Goal: Task Accomplishment & Management: Complete application form

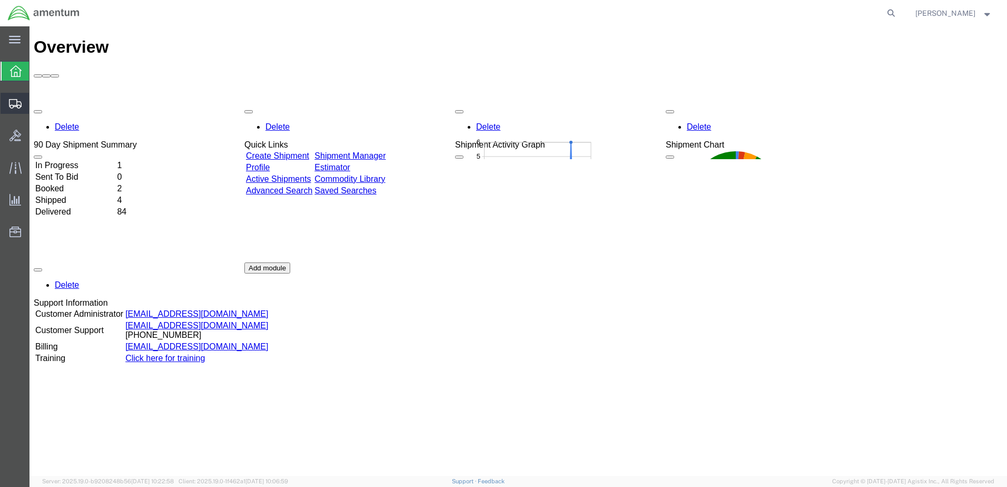
click at [0, 0] on span "Shipment Manager" at bounding box center [0, 0] width 0 height 0
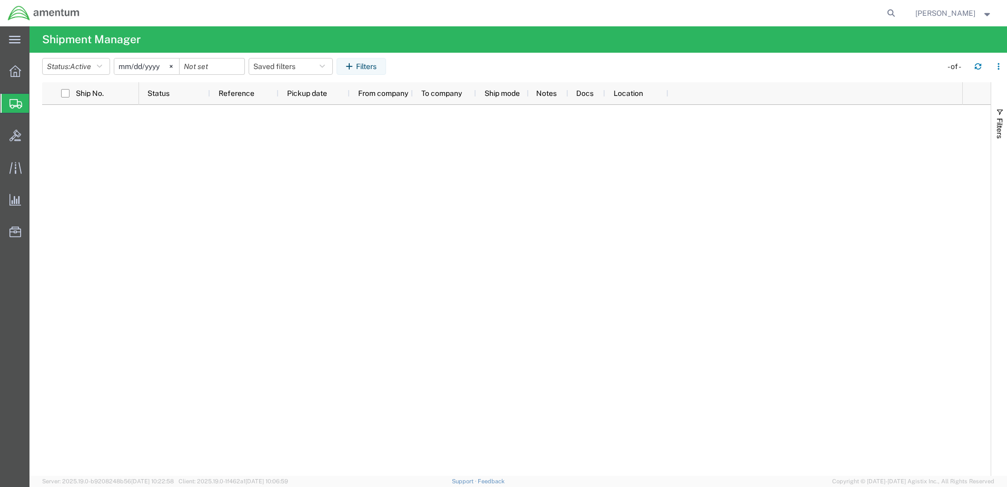
click at [0, 0] on span "Create Shipment" at bounding box center [0, 0] width 0 height 0
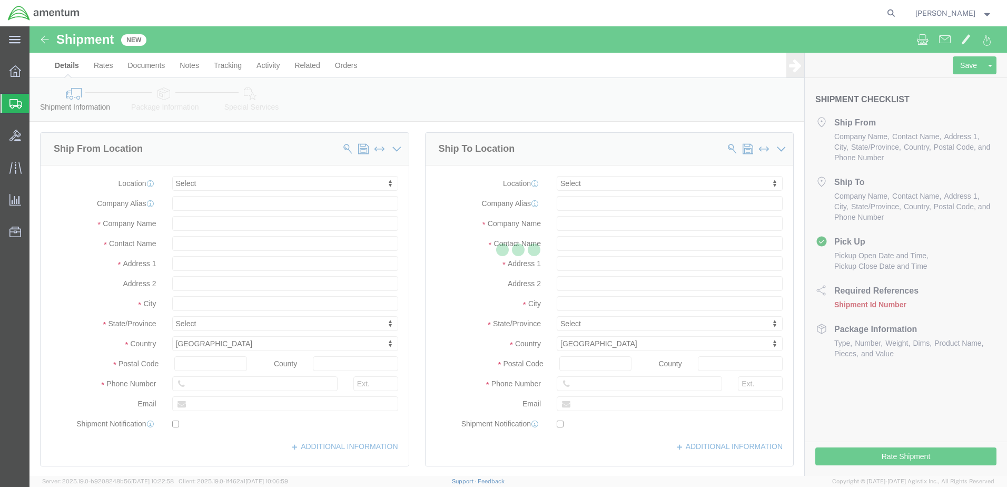
select select
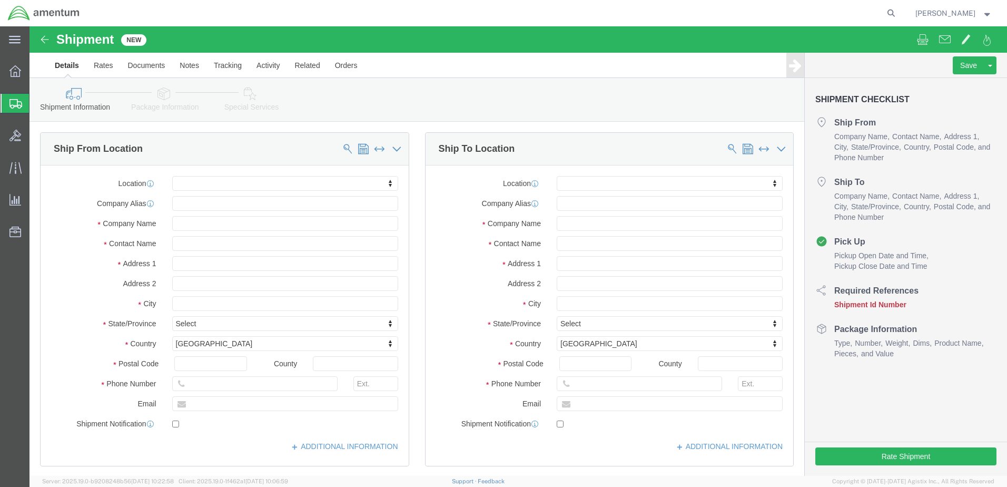
click at [0, 0] on span "Shipment Manager" at bounding box center [0, 0] width 0 height 0
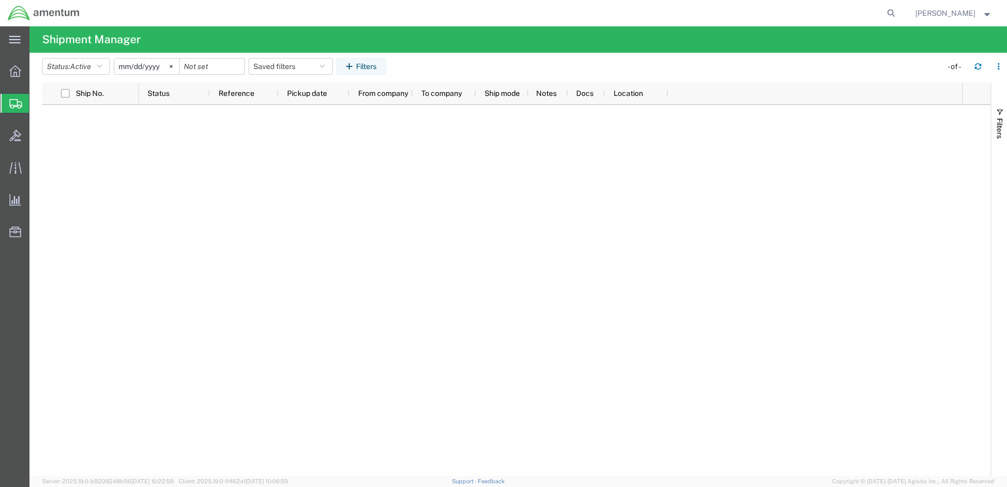
click at [339, 180] on div at bounding box center [550, 290] width 823 height 371
drag, startPoint x: 61, startPoint y: 137, endPoint x: 57, endPoint y: 132, distance: 6.6
click at [0, 0] on span "Create Shipment" at bounding box center [0, 0] width 0 height 0
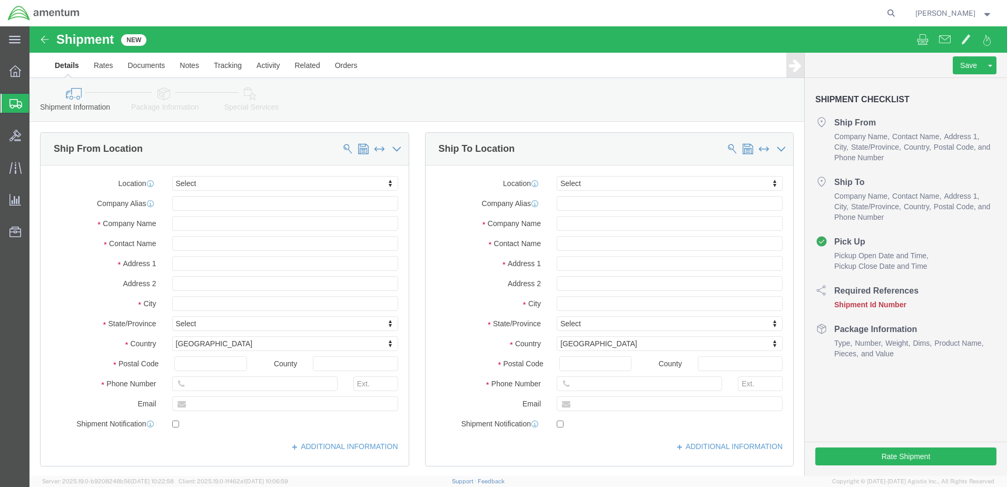
select select
click at [0, 0] on span "Shipment Manager" at bounding box center [0, 0] width 0 height 0
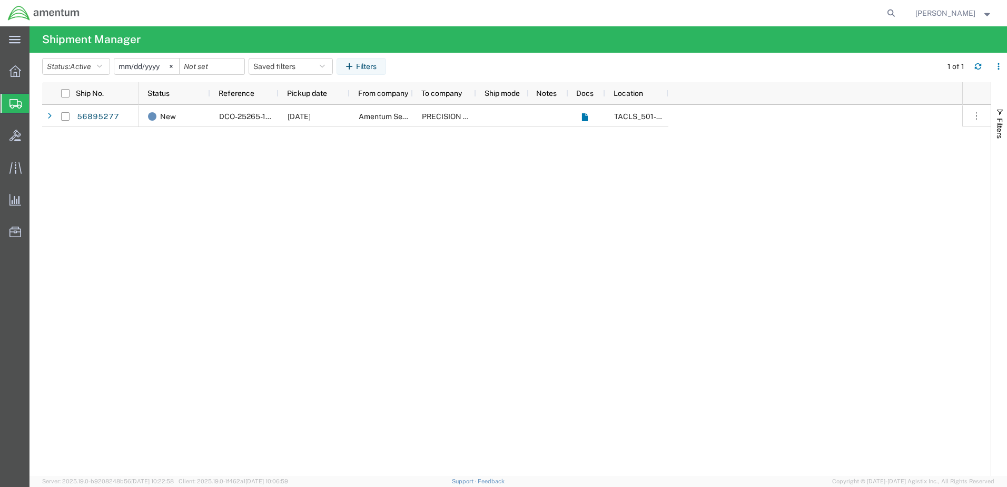
click at [179, 175] on div "New DCO-25265-168491 [DATE] Amentum Services, Inc. PRECISION ACCESSORIES AND IN…" at bounding box center [550, 290] width 823 height 371
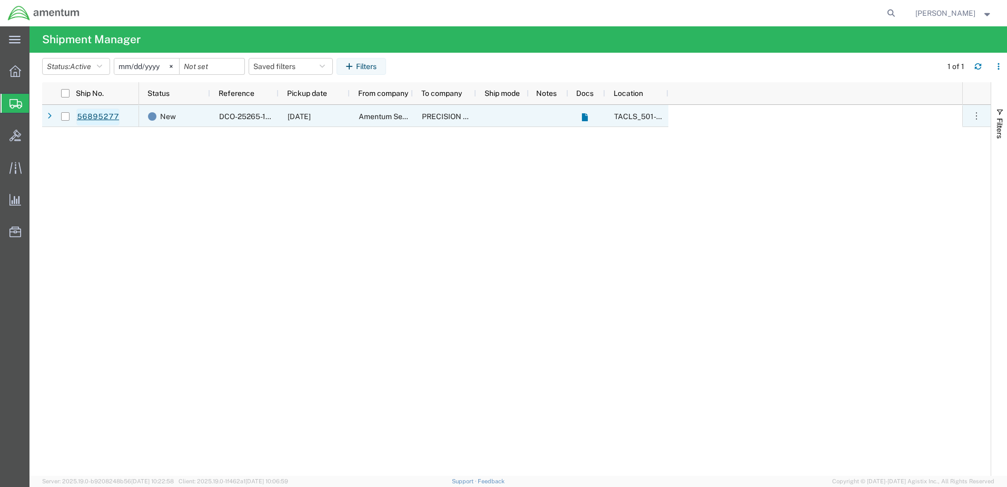
click at [102, 121] on link "56895277" at bounding box center [97, 117] width 43 height 17
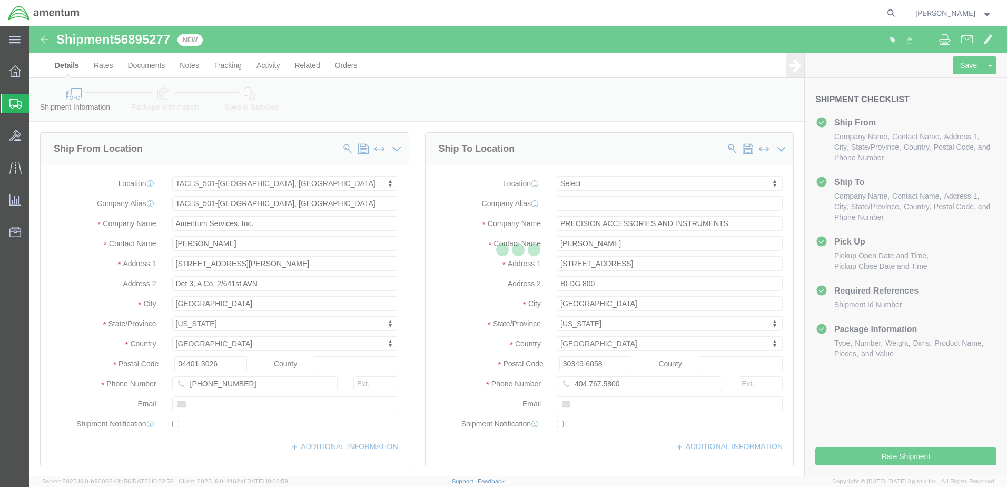
select select "42685"
select select
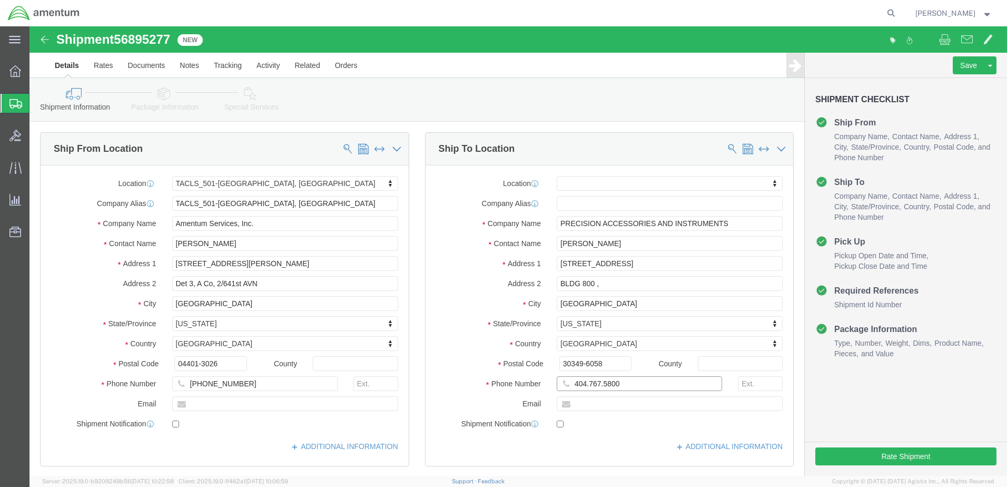
click input "404.767.5800"
click input "404-767.5800"
type input "[PHONE_NUMBER]"
click button "Rate Shipment"
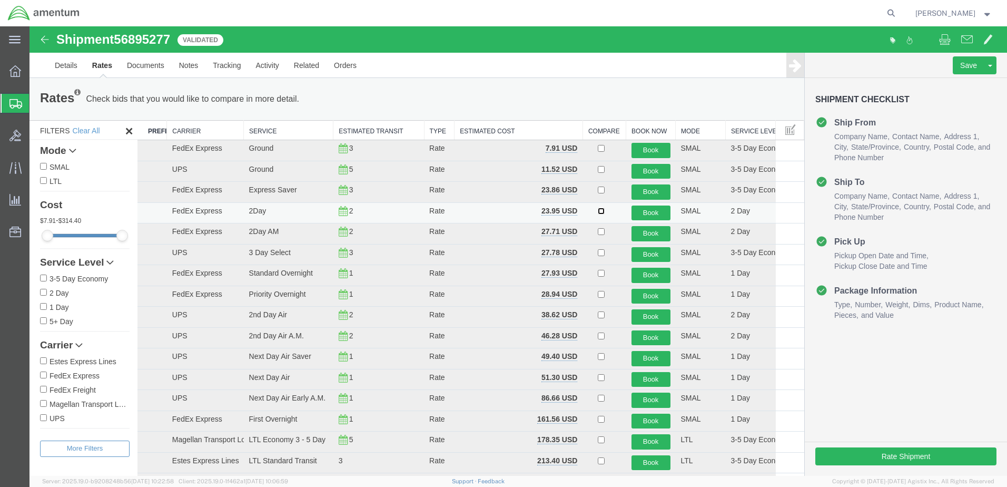
click at [598, 211] on input "checkbox" at bounding box center [601, 211] width 7 height 7
checkbox input "true"
click at [652, 214] on button "Book" at bounding box center [651, 212] width 39 height 15
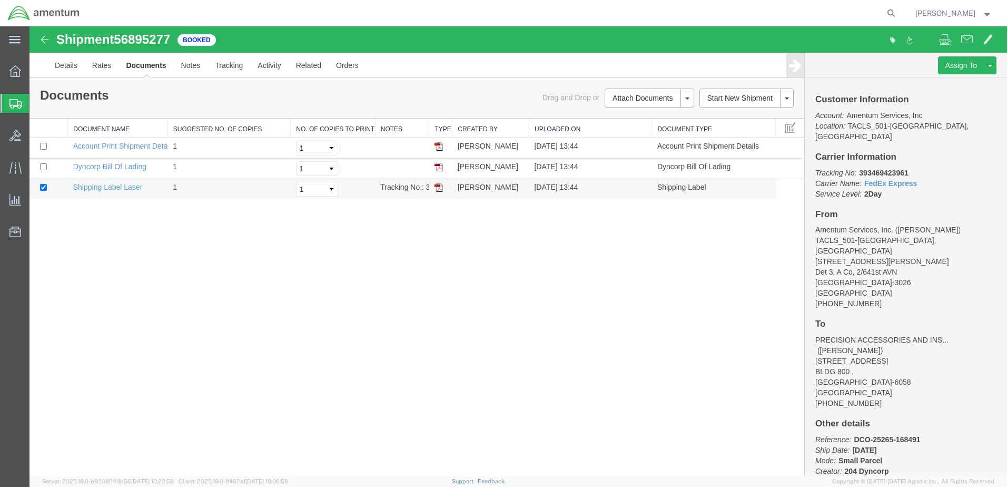
click at [441, 188] on img at bounding box center [439, 187] width 8 height 8
click at [0, 0] on span "Shipment Manager" at bounding box center [0, 0] width 0 height 0
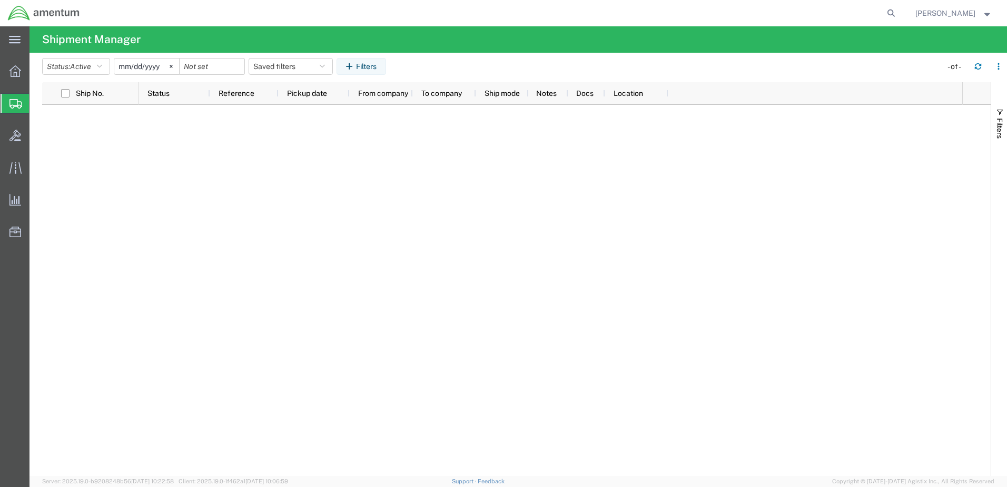
click at [0, 0] on span "Create Shipment" at bounding box center [0, 0] width 0 height 0
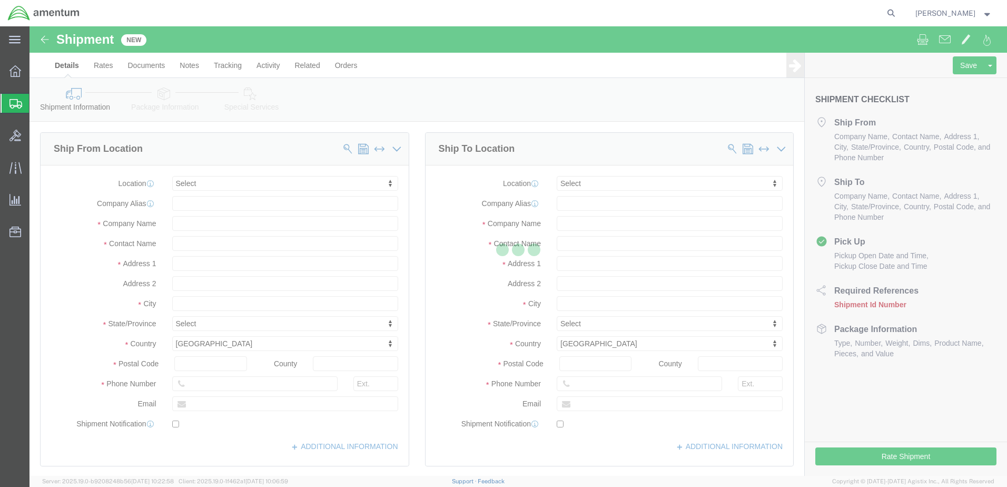
select select
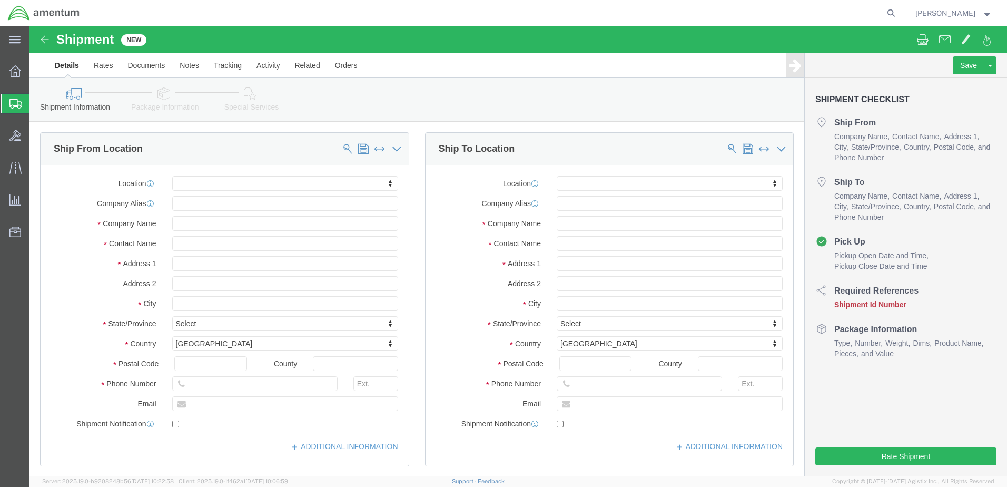
click at [0, 0] on span "Shipment Manager" at bounding box center [0, 0] width 0 height 0
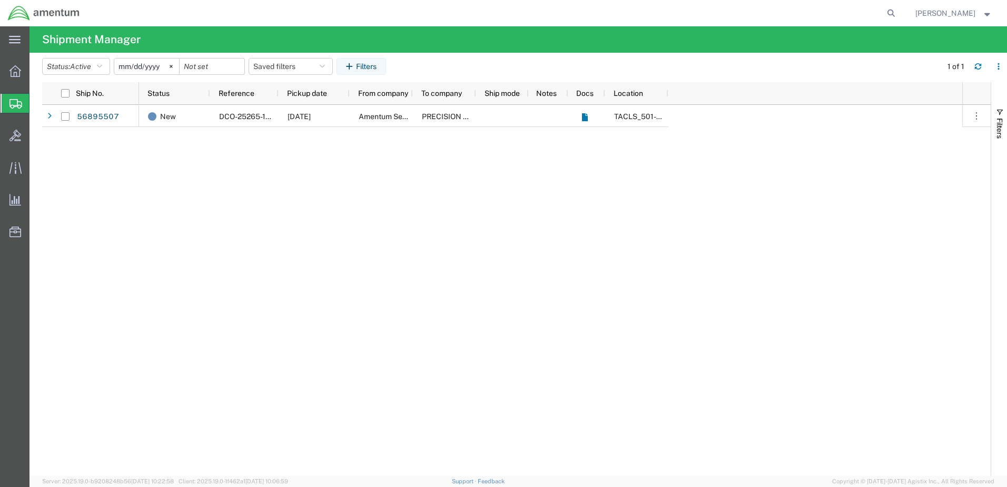
click at [0, 0] on span "Shipment Manager" at bounding box center [0, 0] width 0 height 0
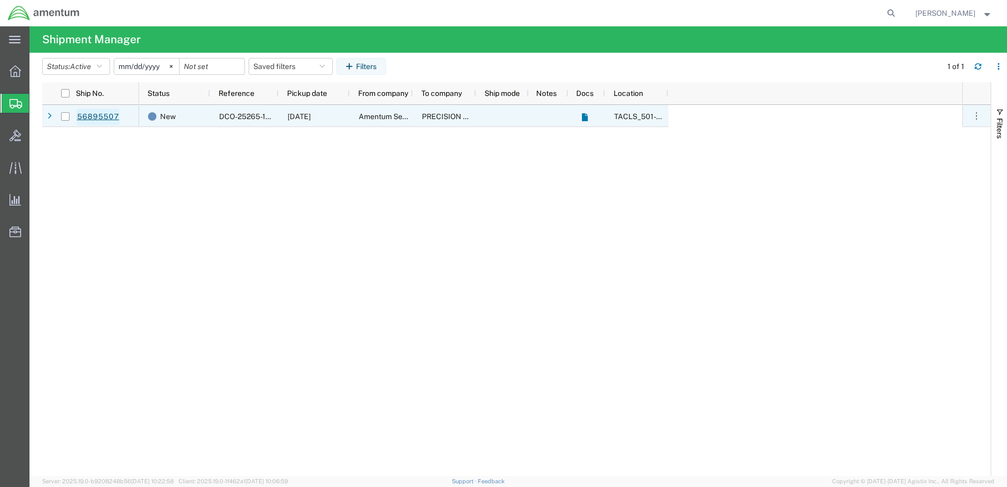
click at [94, 120] on link "56895507" at bounding box center [97, 117] width 43 height 17
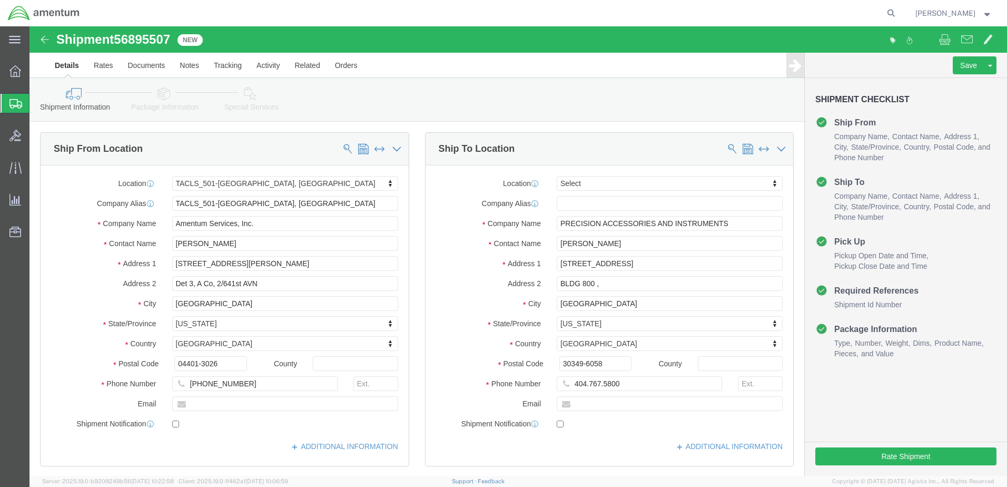
select select "42685"
select select
click input "404.767.5800"
click input "404-767.5800"
type input "[PHONE_NUMBER]"
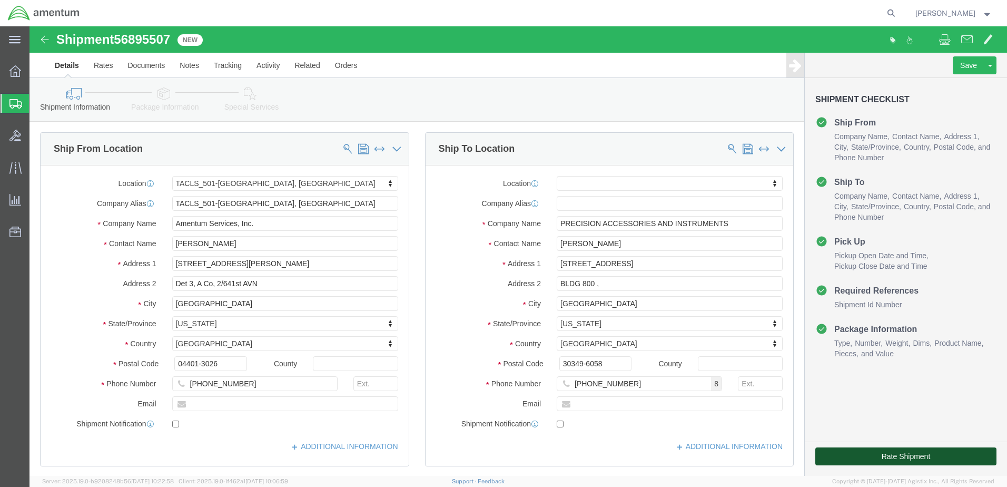
click button "Rate Shipment"
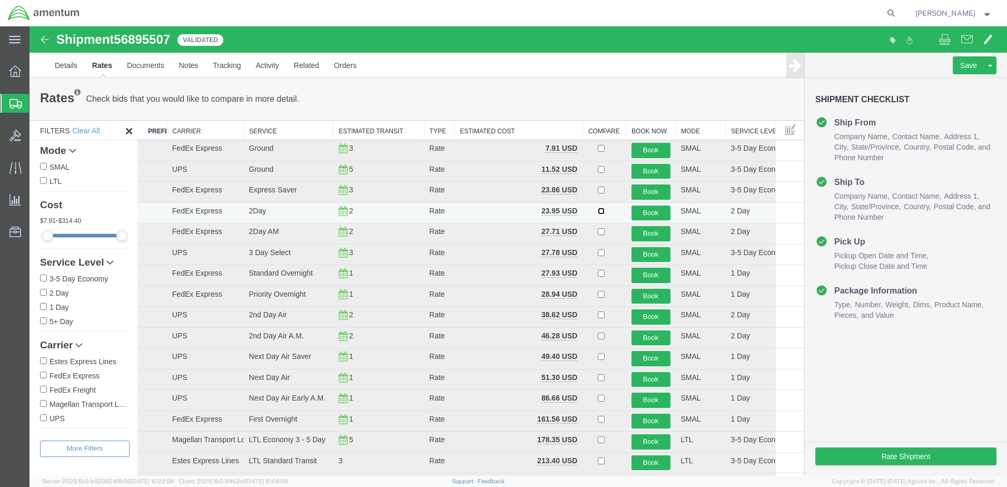
click at [598, 213] on input "checkbox" at bounding box center [601, 211] width 7 height 7
checkbox input "true"
click at [632, 213] on button "Book" at bounding box center [651, 212] width 39 height 15
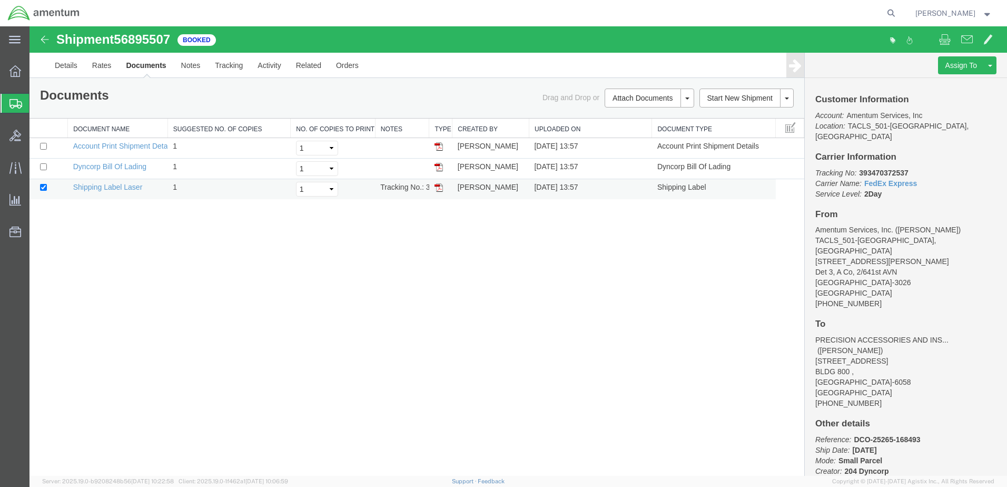
drag, startPoint x: 438, startPoint y: 188, endPoint x: 445, endPoint y: 185, distance: 6.7
click at [438, 188] on img at bounding box center [439, 187] width 8 height 8
click at [0, 0] on span "Shipment Manager" at bounding box center [0, 0] width 0 height 0
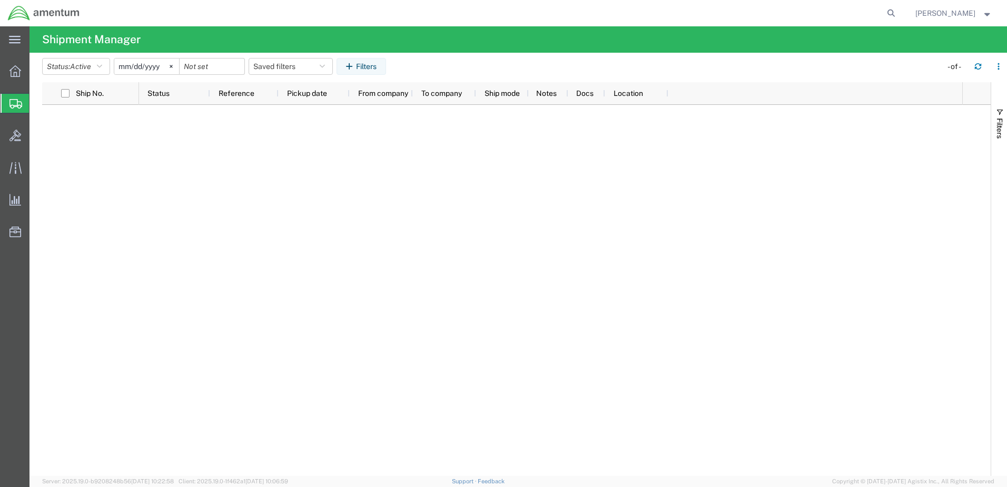
click at [0, 0] on span "Shipment Manager" at bounding box center [0, 0] width 0 height 0
click at [0, 0] on span "Create Shipment" at bounding box center [0, 0] width 0 height 0
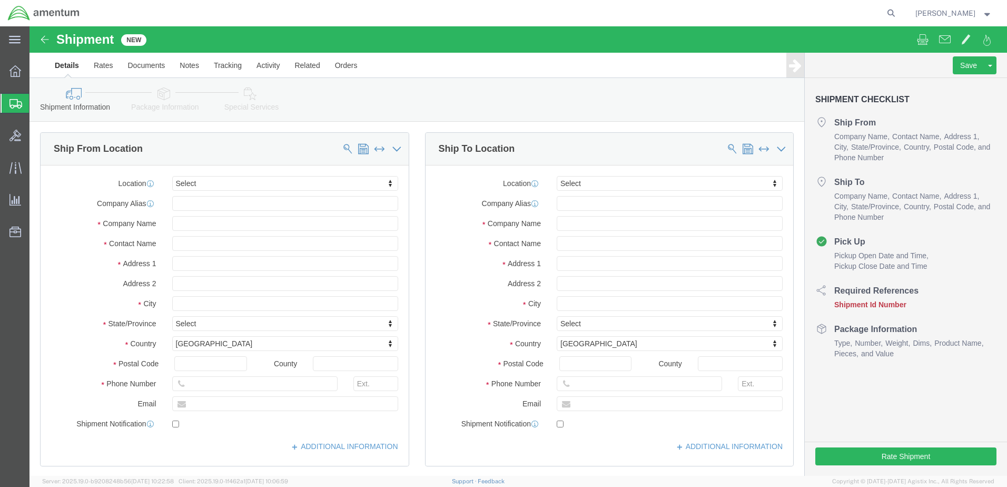
select select
